Goal: Find specific page/section: Find specific page/section

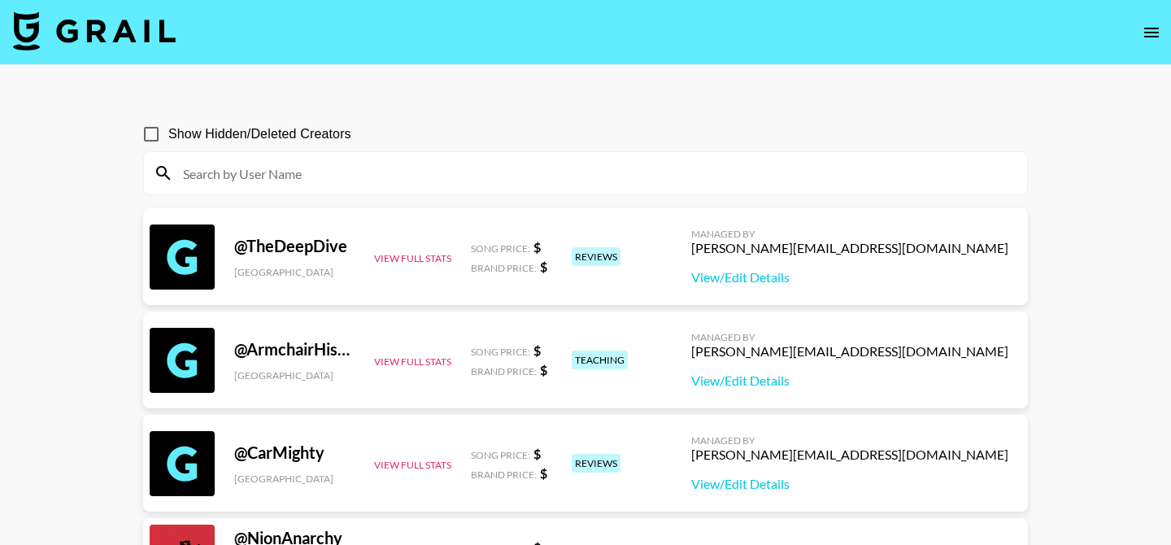
click at [722, 175] on input at bounding box center [595, 173] width 844 height 26
paste input "r.rxyalty"
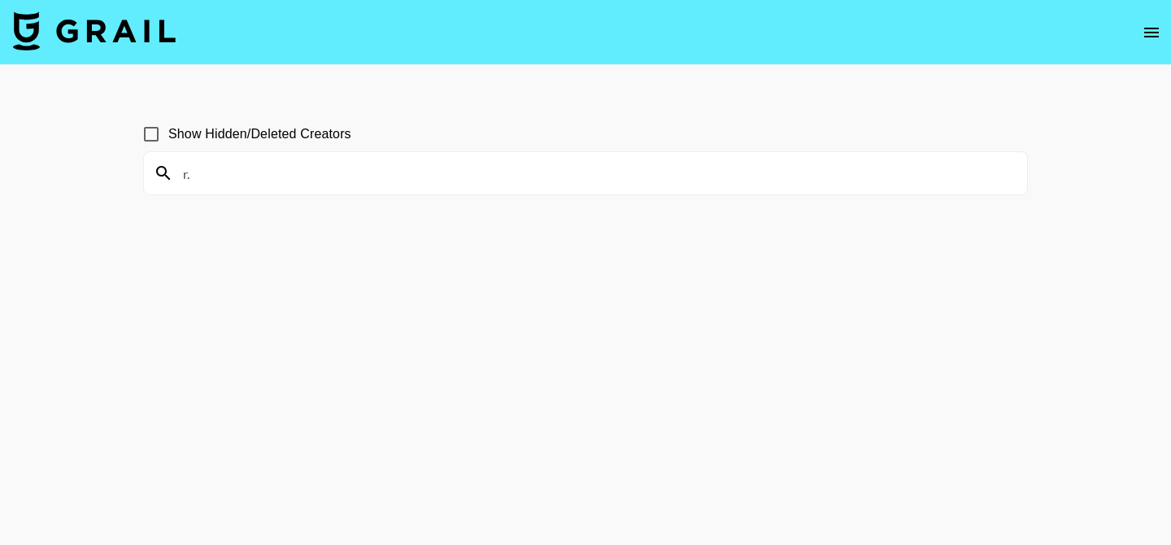
type input "r"
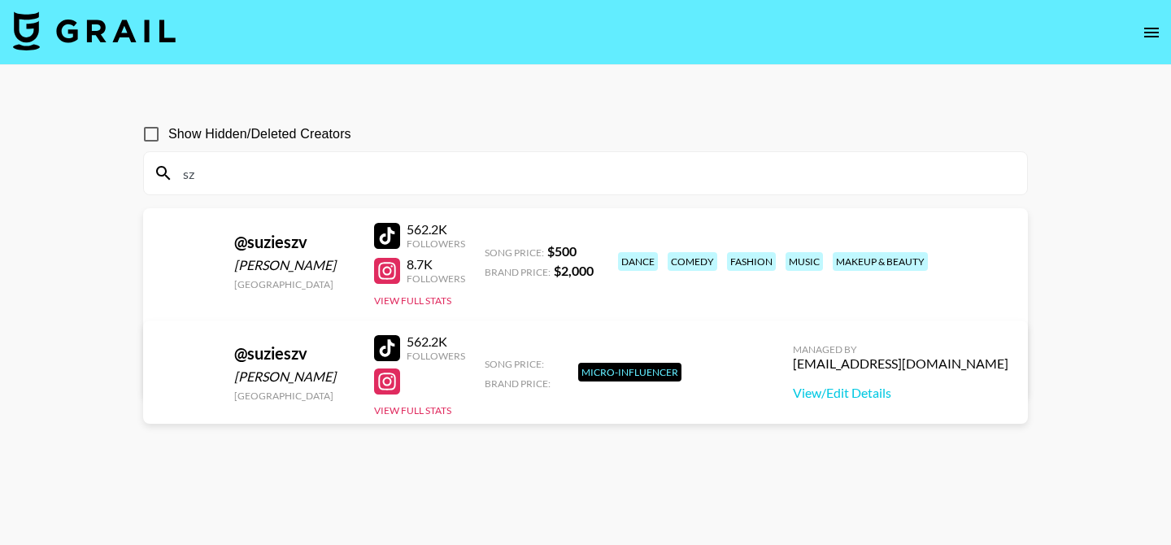
type input "s"
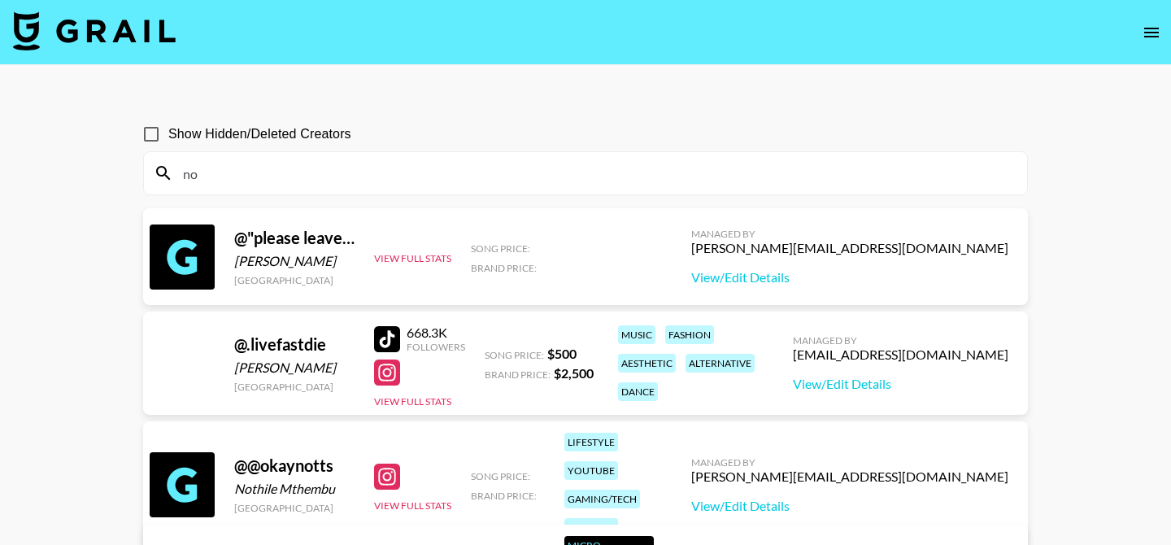
type input "n"
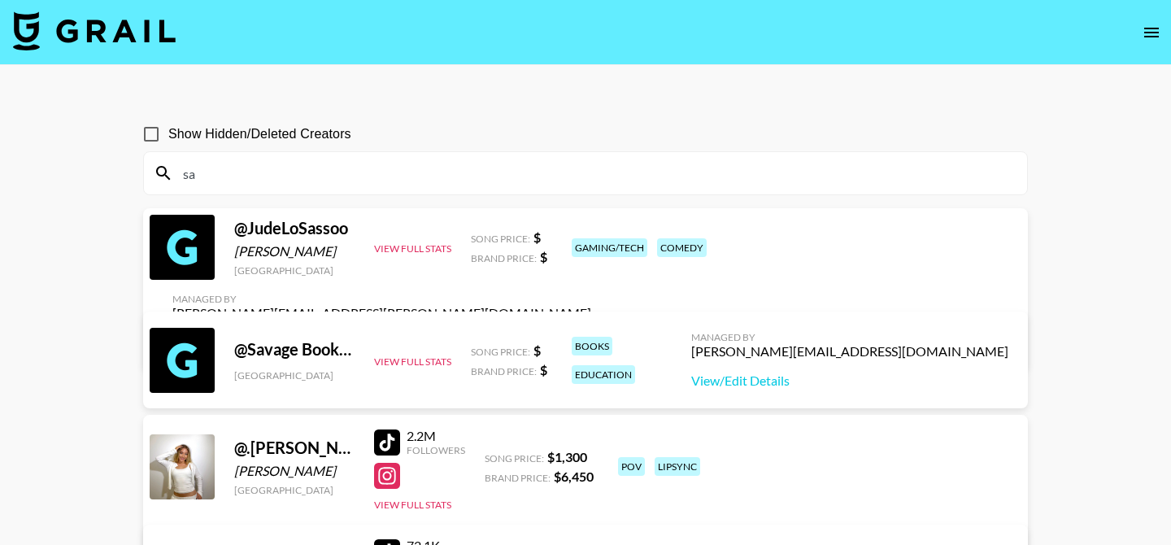
type input "s"
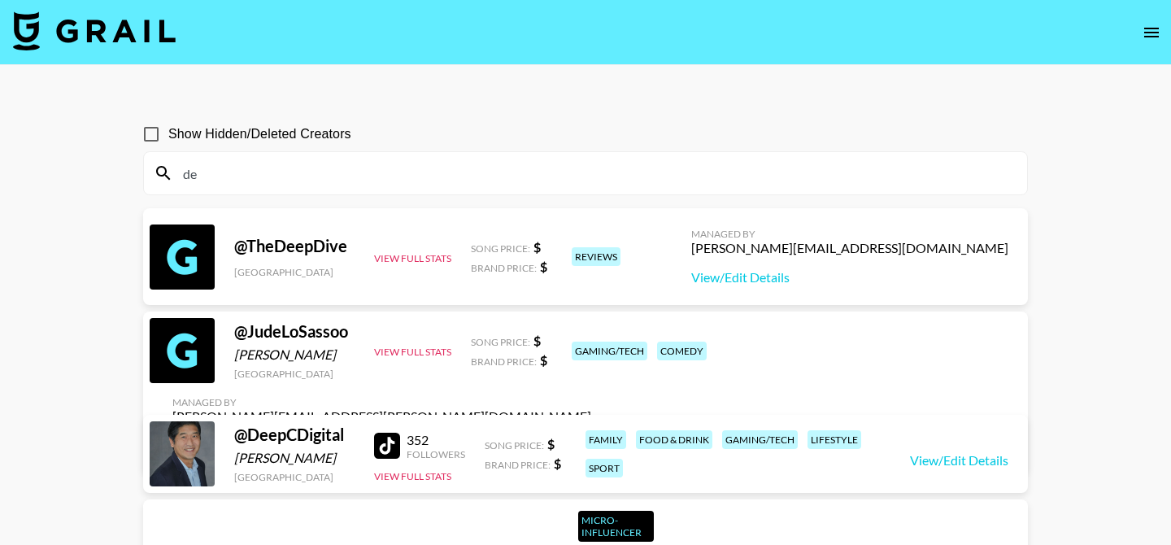
type input "d"
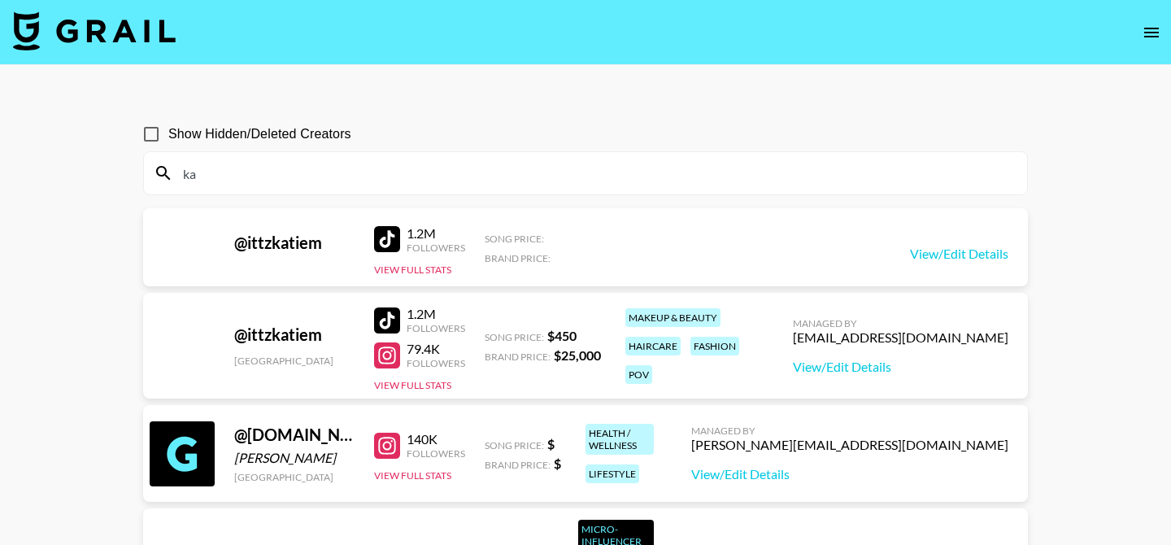
type input "k"
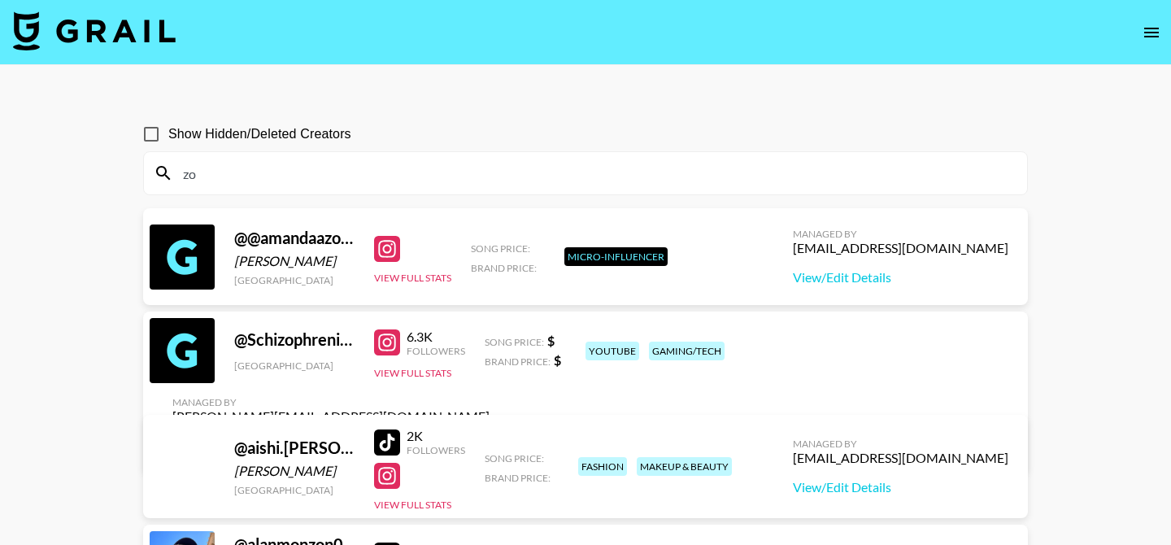
type input "z"
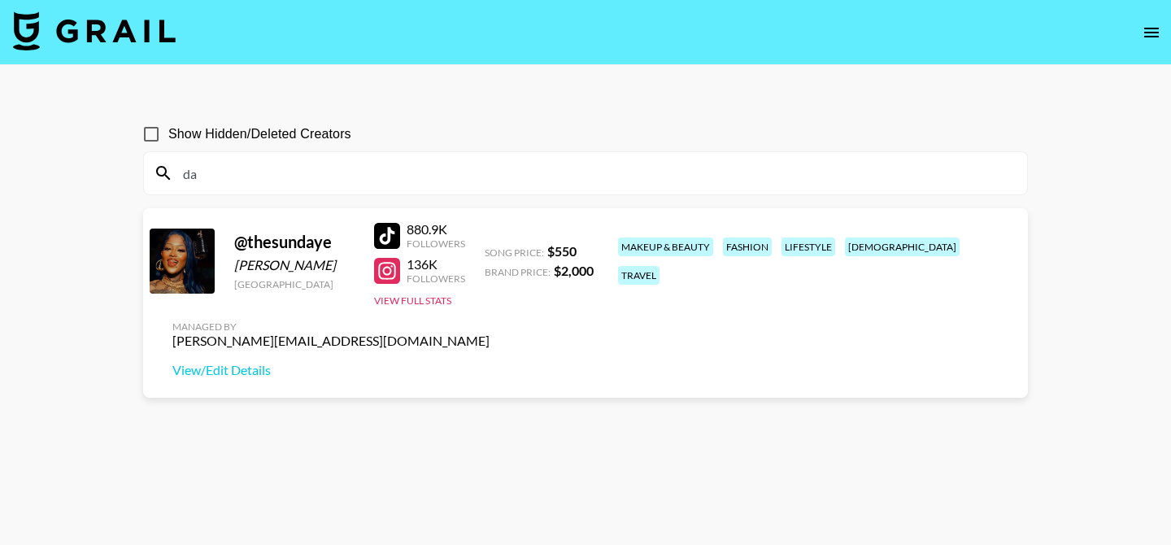
type input "d"
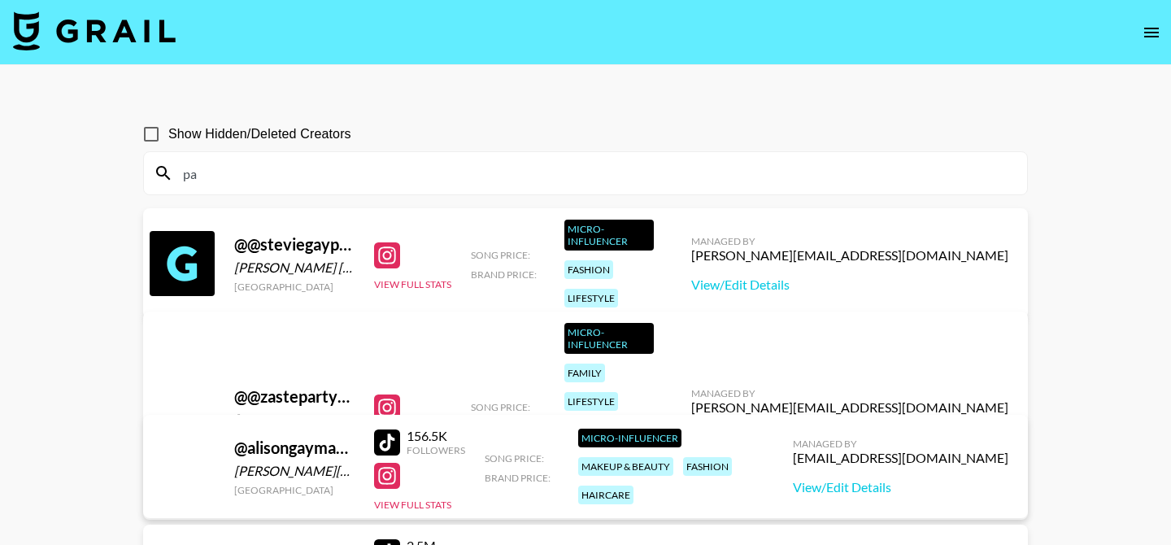
type input "p"
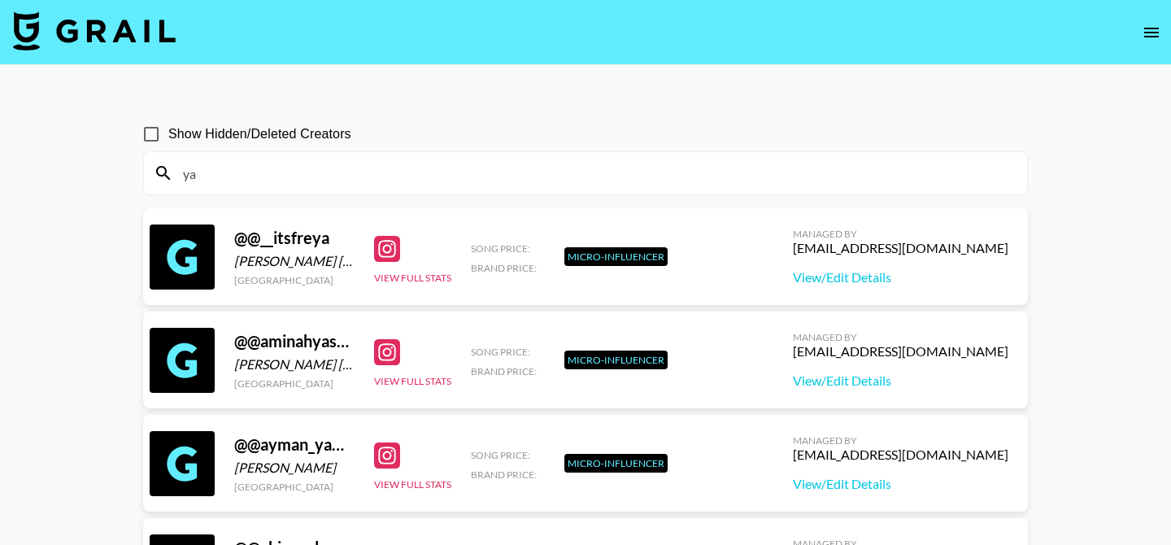
type input "y"
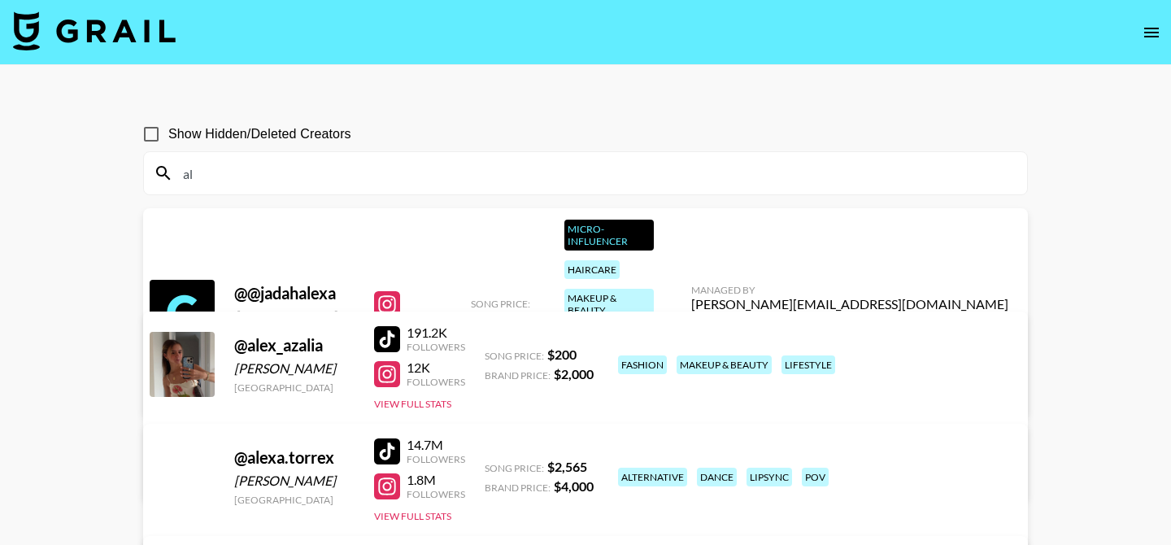
type input "a"
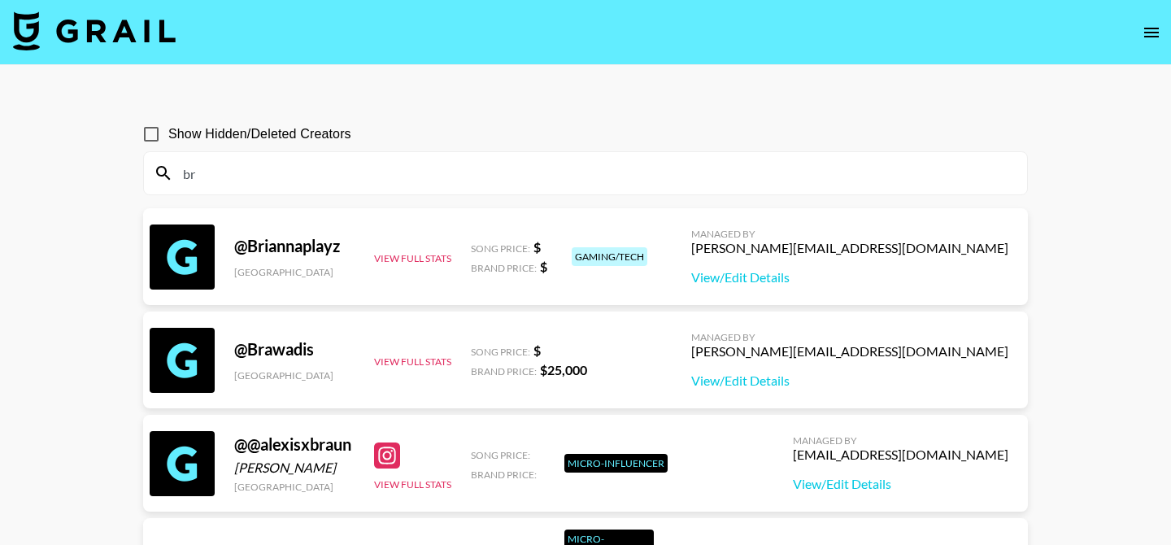
type input "b"
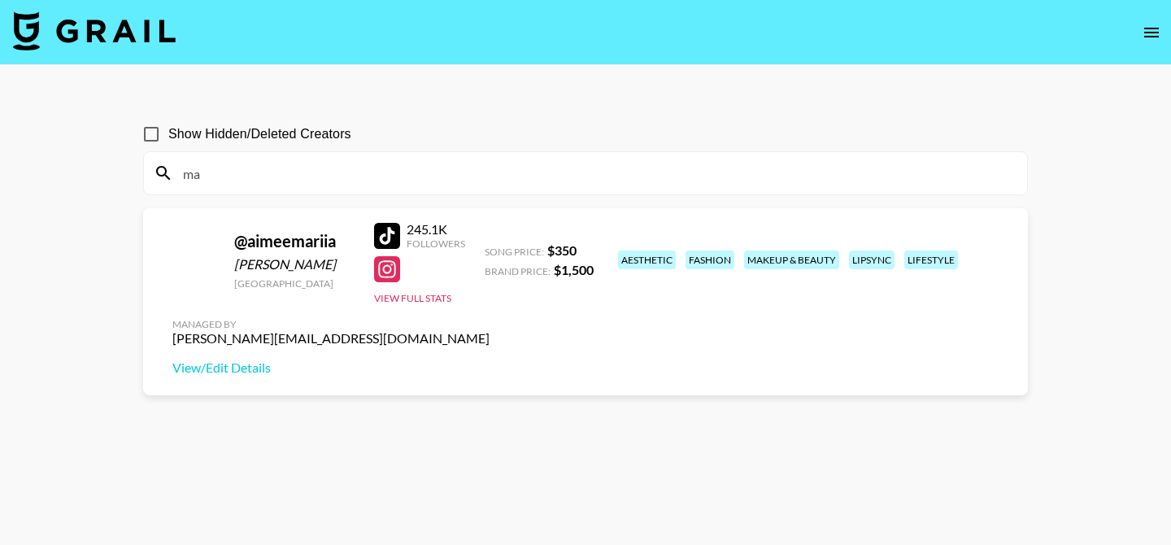
type input "m"
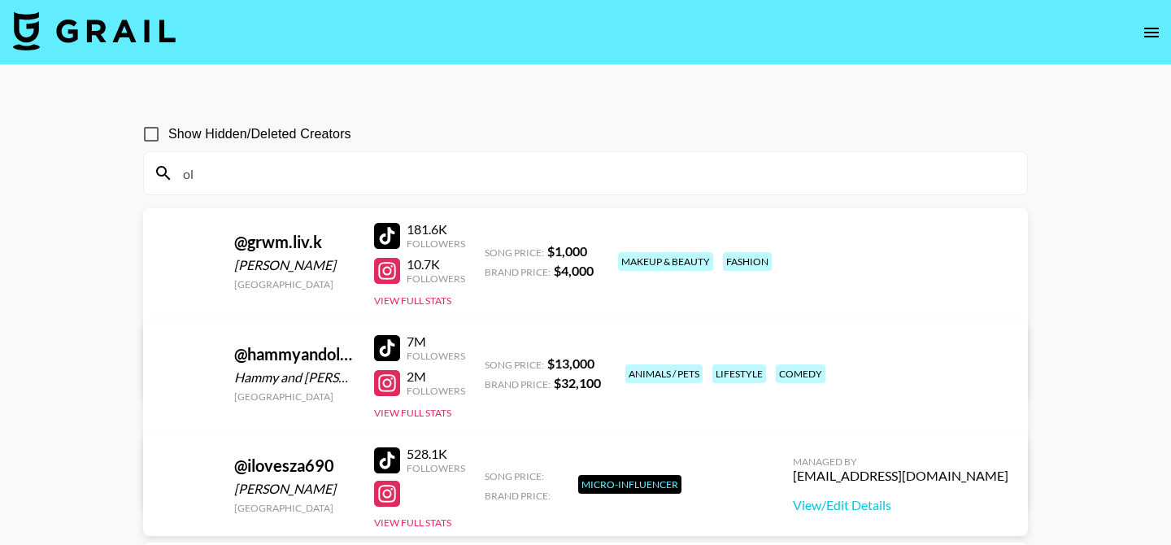
type input "o"
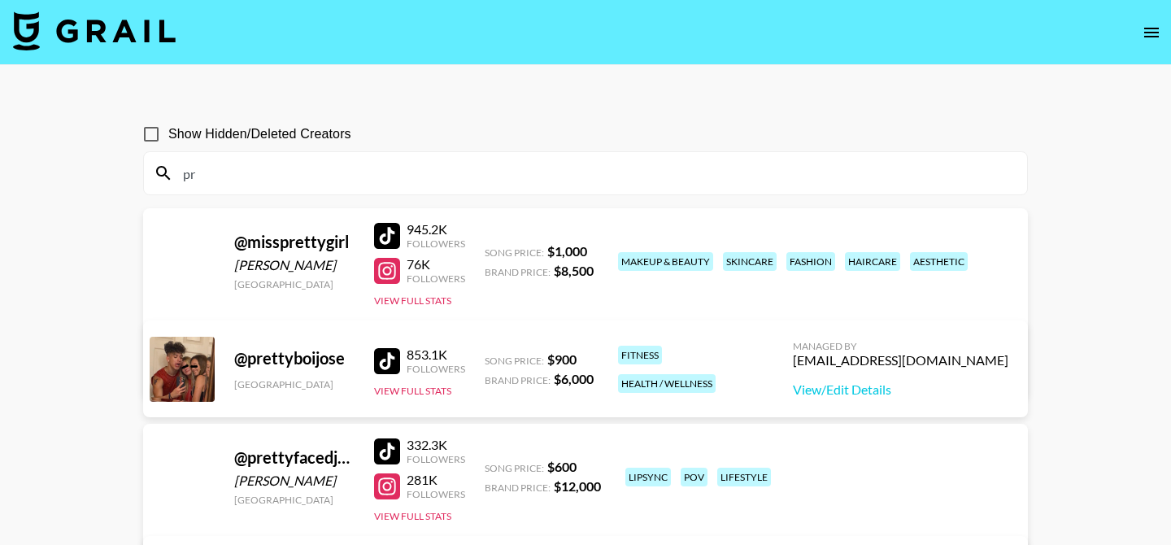
type input "p"
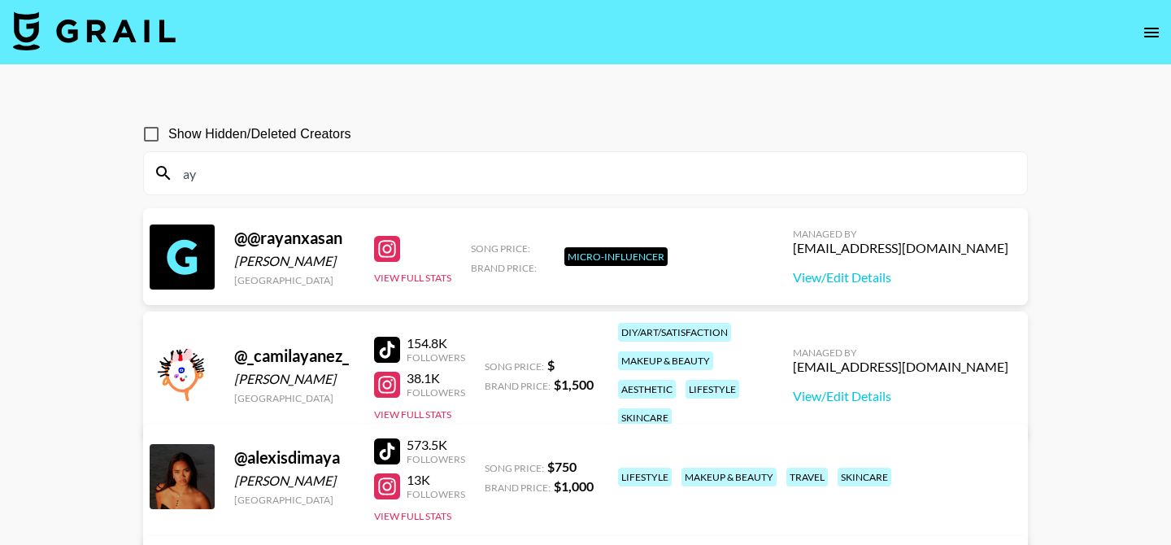
type input "a"
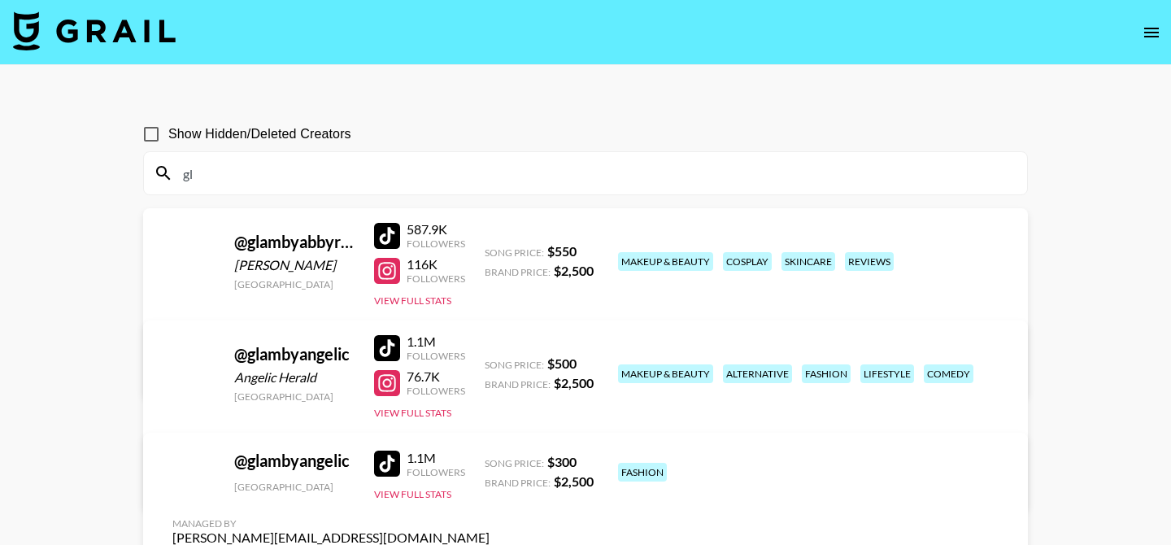
type input "g"
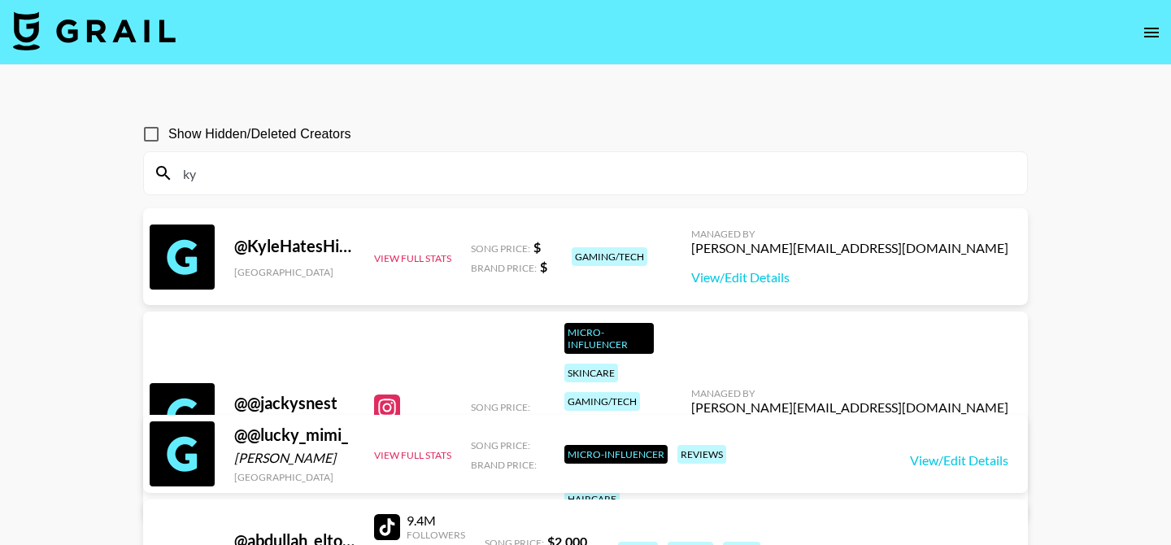
type input "k"
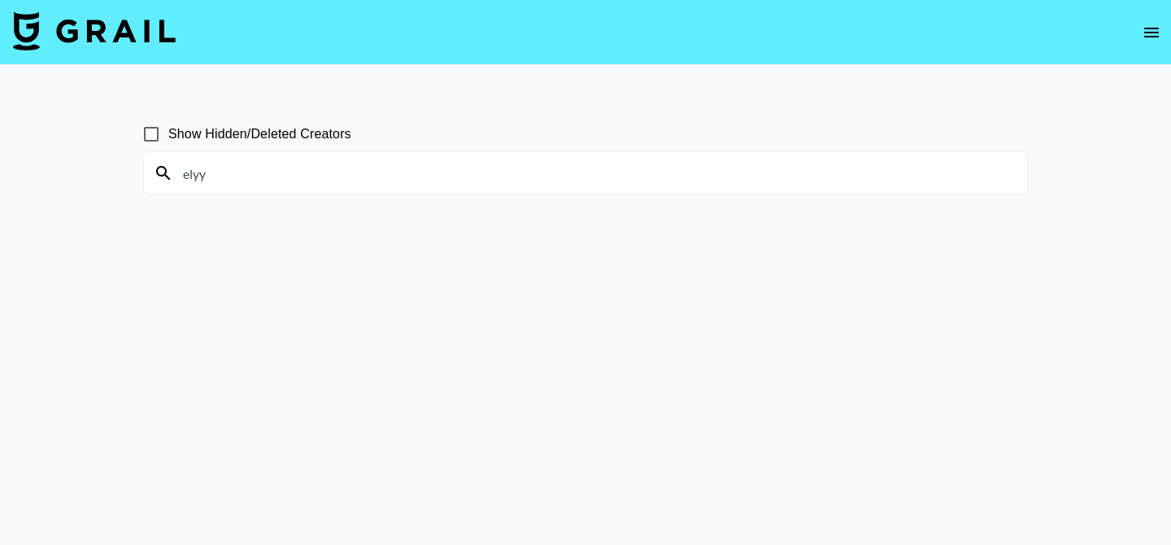
type input "elyy"
